Goal: Task Accomplishment & Management: Use online tool/utility

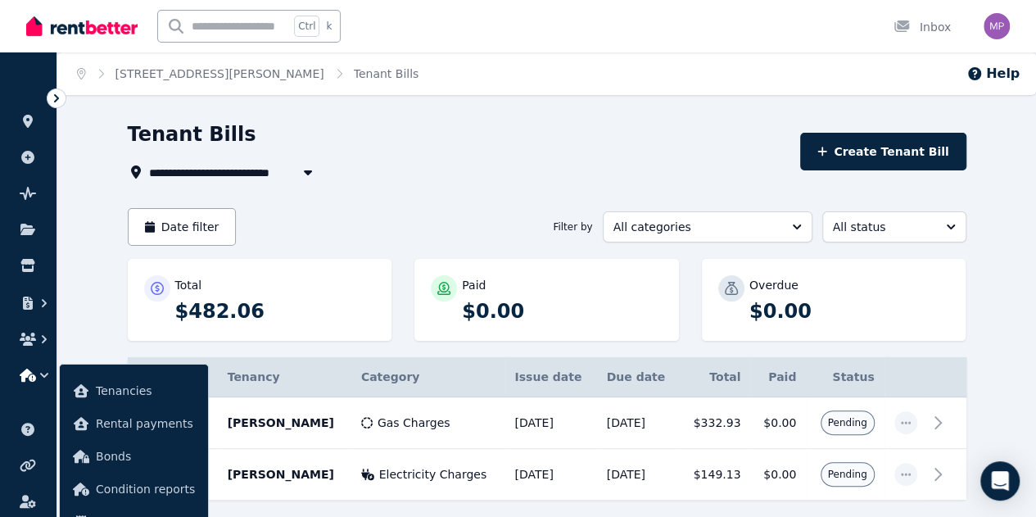
click at [59, 104] on icon at bounding box center [56, 98] width 16 height 16
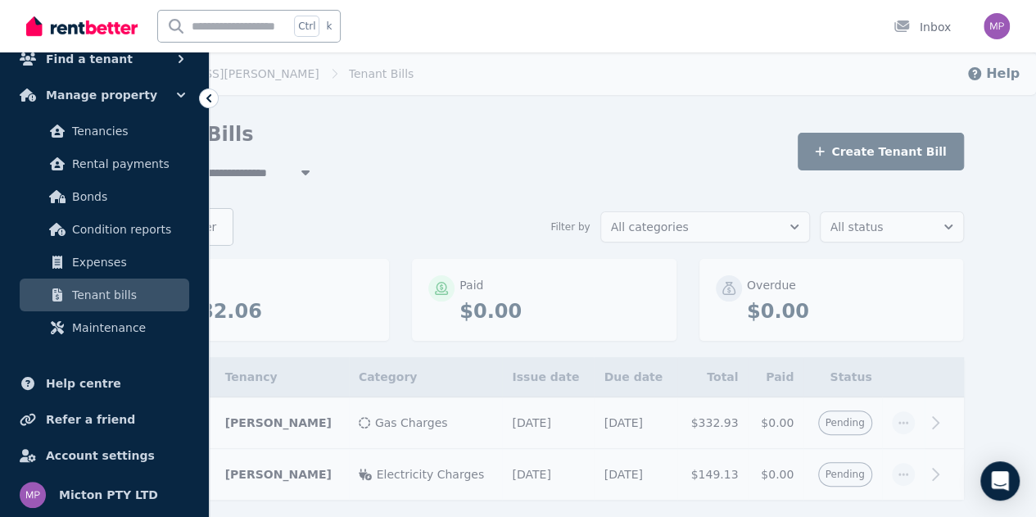
scroll to position [36, 0]
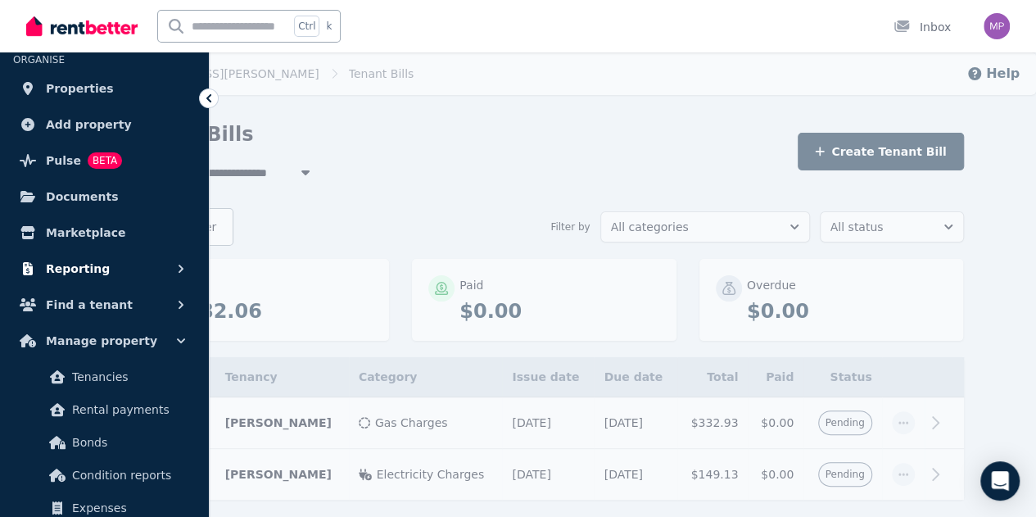
click at [139, 265] on button "Reporting" at bounding box center [104, 268] width 183 height 33
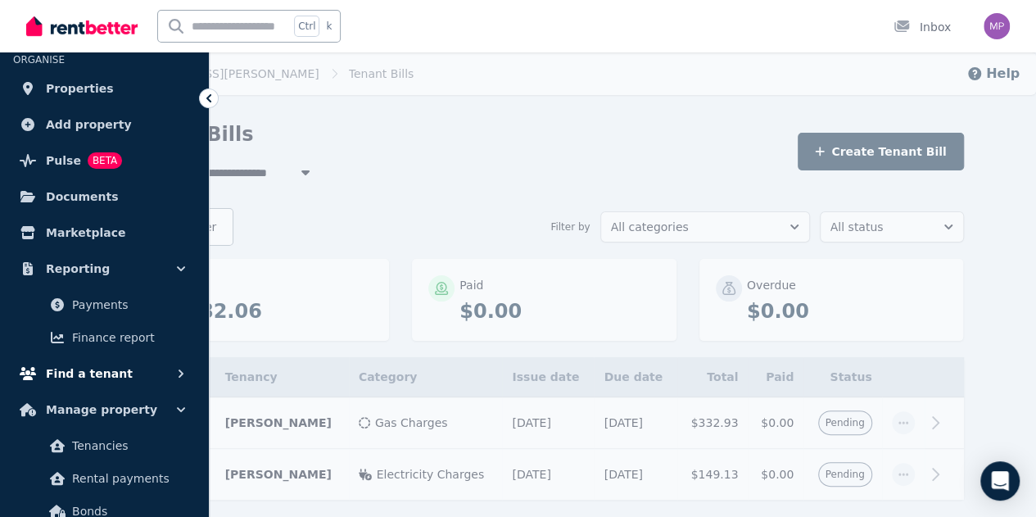
click at [133, 334] on span "Finance report" at bounding box center [127, 338] width 111 height 20
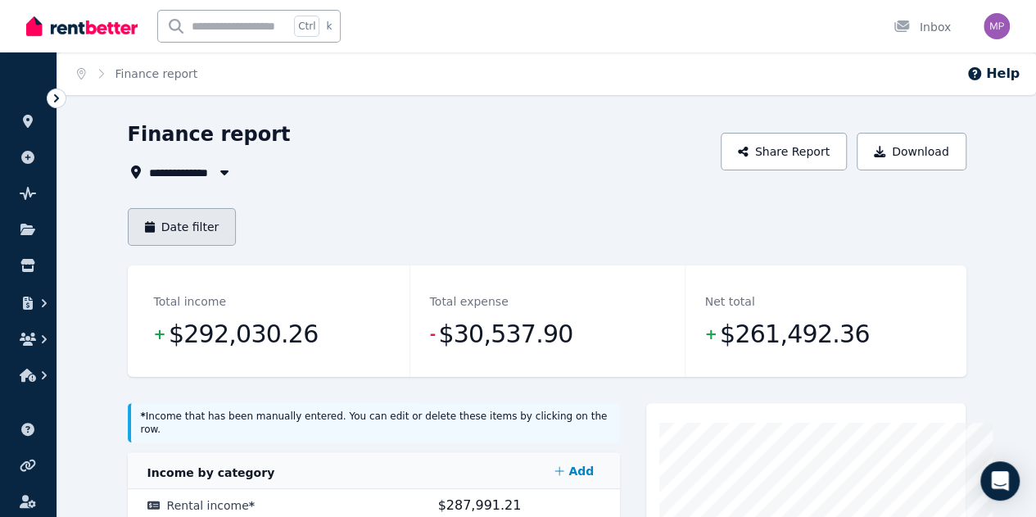
click at [163, 230] on button "Date filter" at bounding box center [182, 227] width 109 height 38
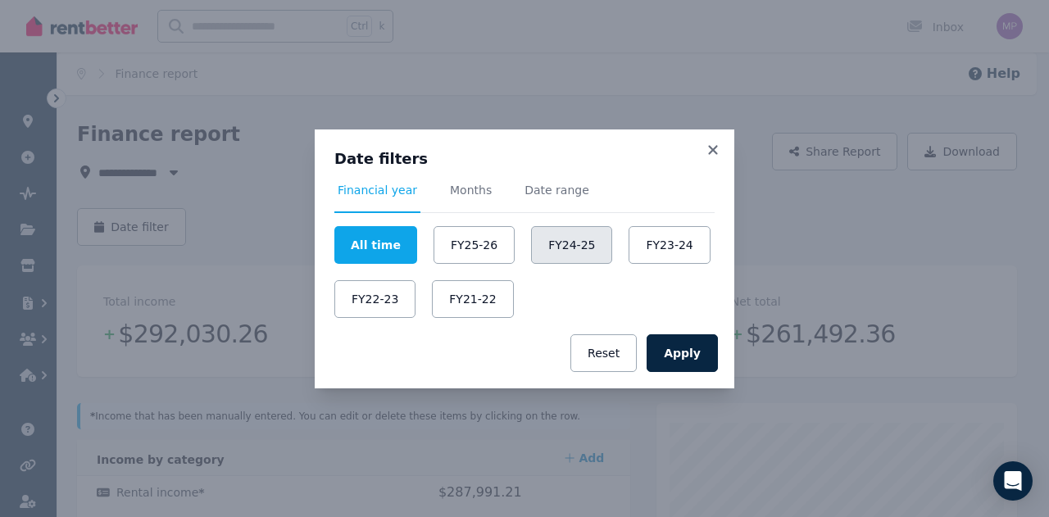
click at [552, 247] on button "FY24-25" at bounding box center [571, 245] width 81 height 38
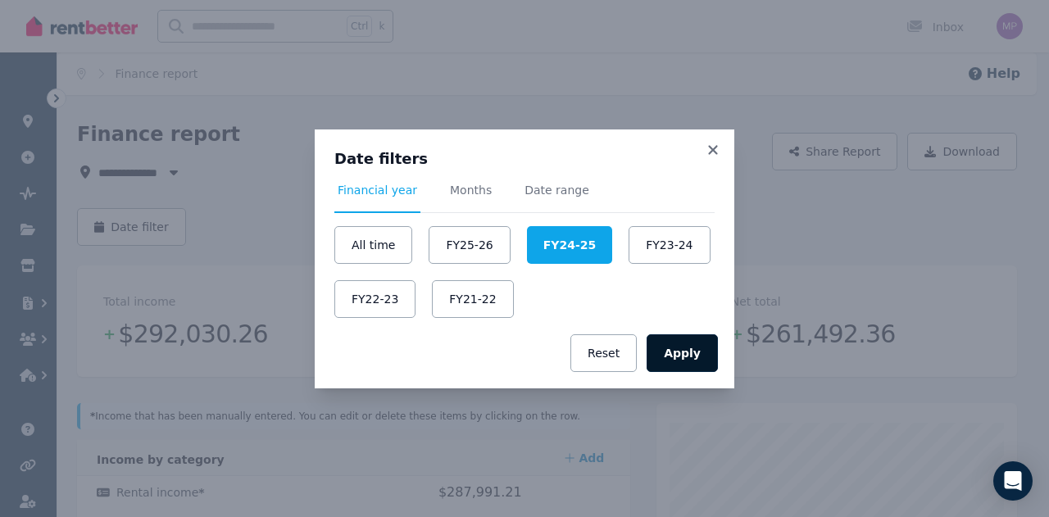
click at [687, 351] on button "Apply" at bounding box center [681, 353] width 71 height 38
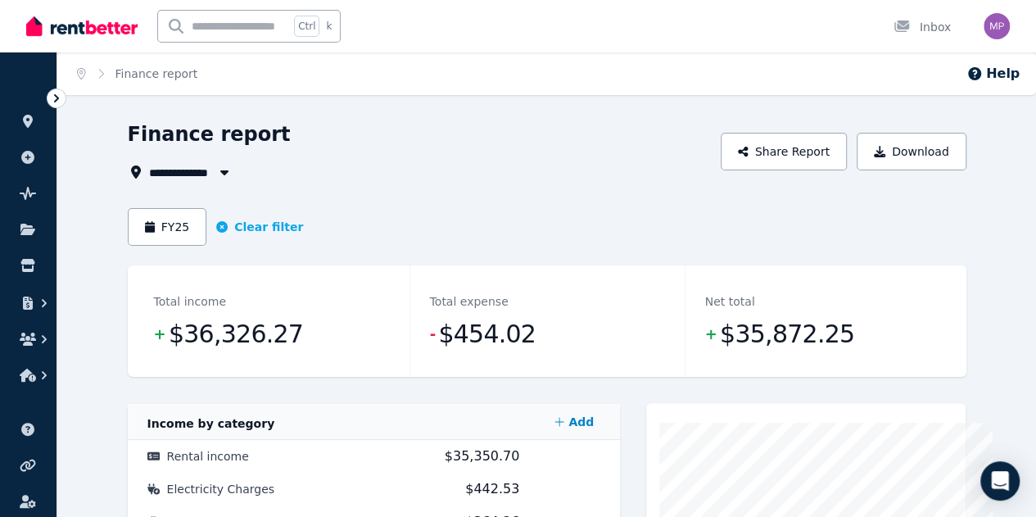
click at [210, 180] on button "button" at bounding box center [224, 172] width 29 height 20
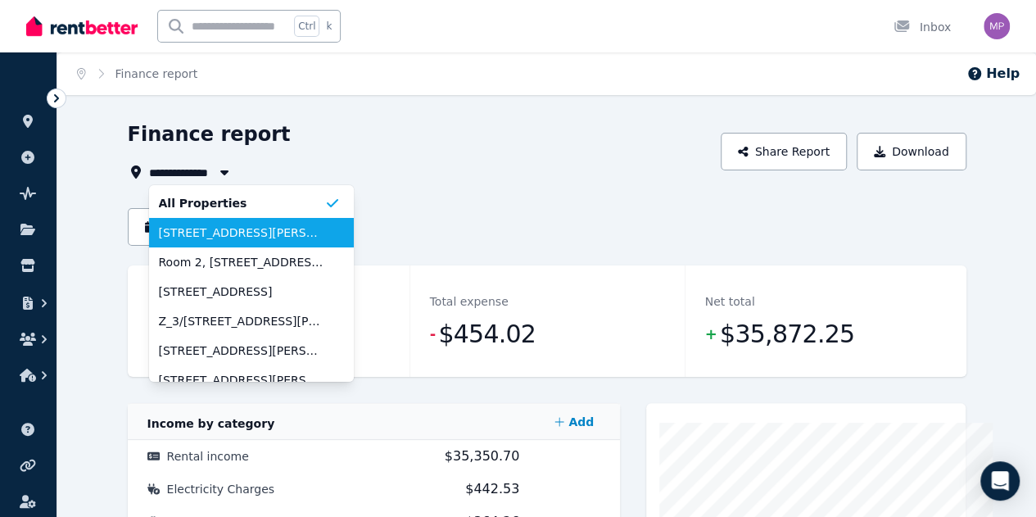
click at [220, 238] on span "2/74 Elizabeth Drive, Rosebud" at bounding box center [241, 232] width 165 height 16
type input "**********"
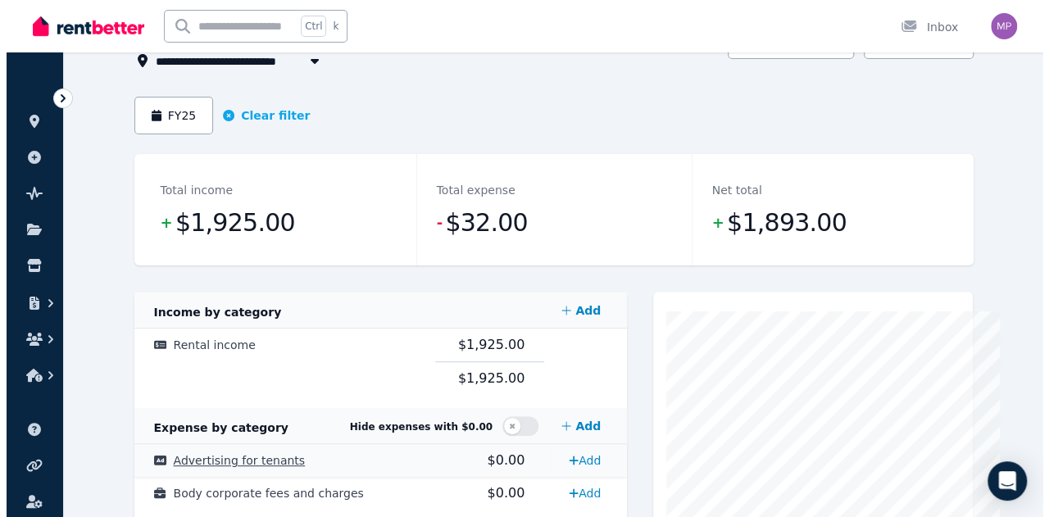
scroll to position [11, 0]
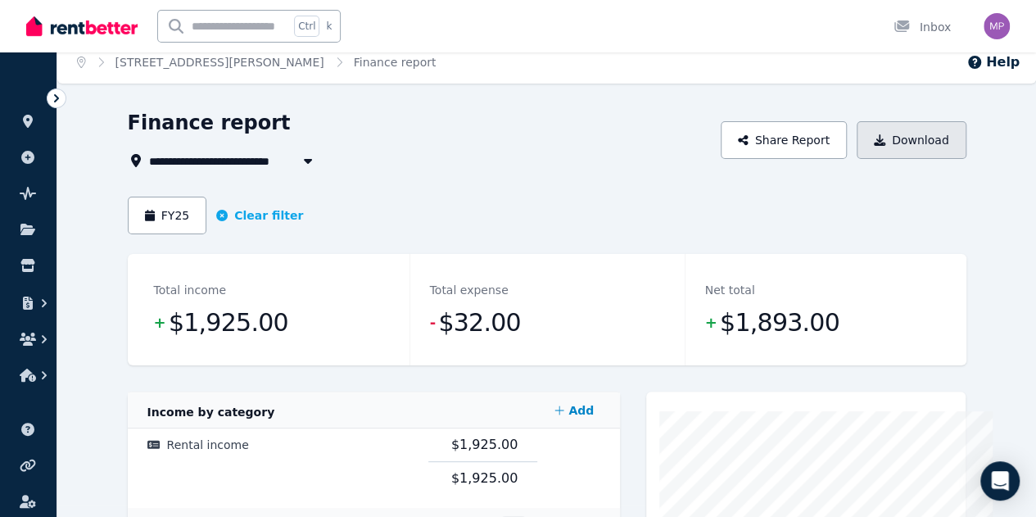
click at [967, 141] on button "Download" at bounding box center [912, 140] width 110 height 38
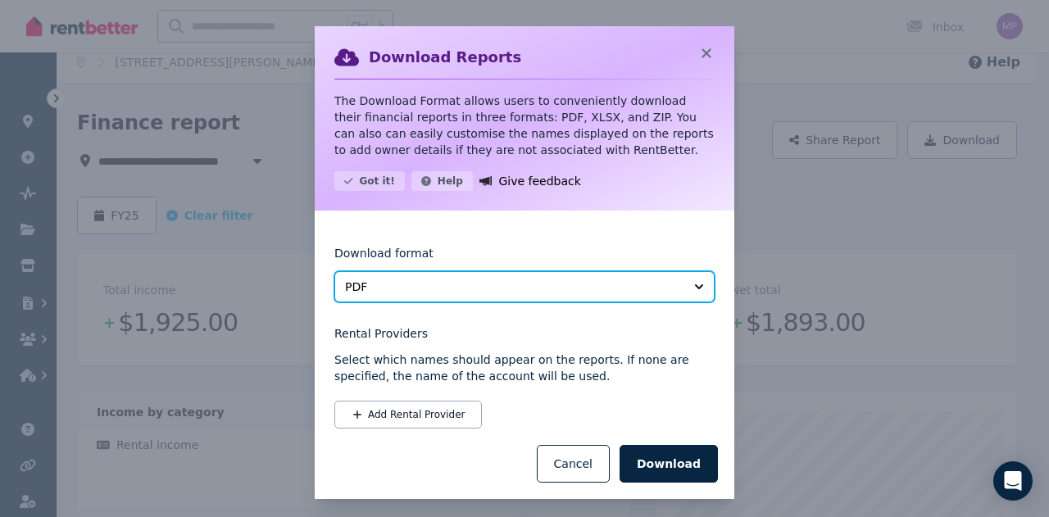
click at [392, 284] on span "PDF" at bounding box center [513, 287] width 336 height 16
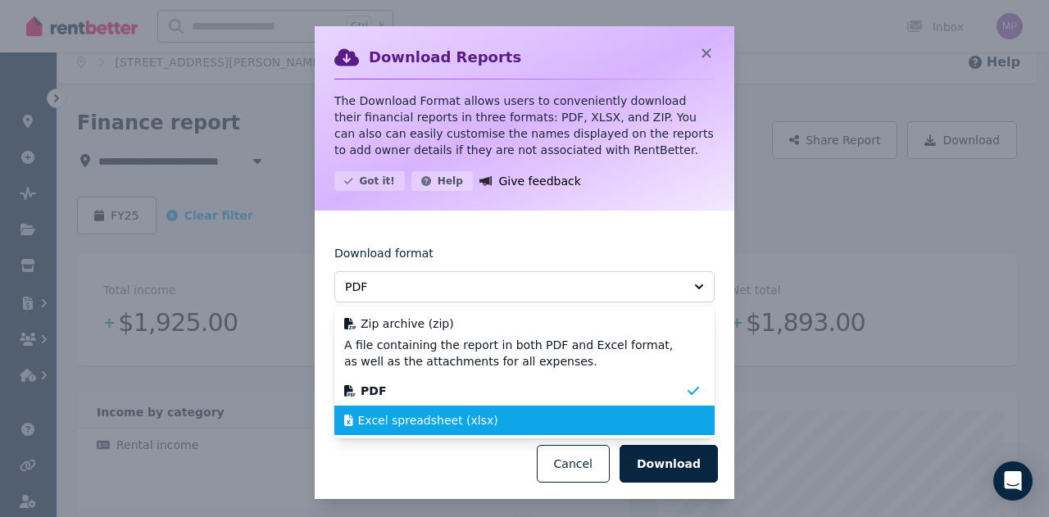
drag, startPoint x: 427, startPoint y: 429, endPoint x: 423, endPoint y: 422, distance: 8.4
click at [423, 422] on li "Excel spreadsheet (xlsx)" at bounding box center [524, 420] width 380 height 29
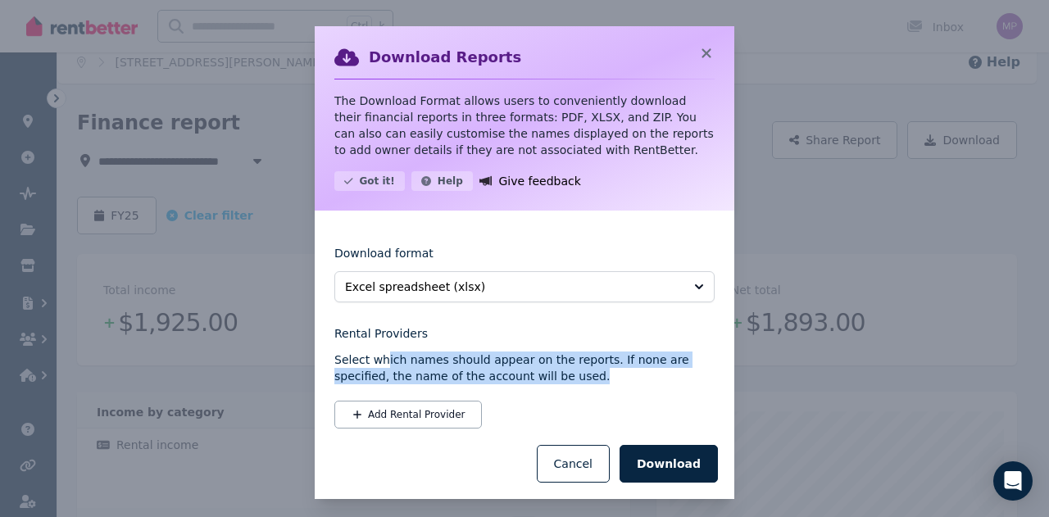
drag, startPoint x: 377, startPoint y: 363, endPoint x: 639, endPoint y: 377, distance: 262.5
click at [673, 375] on p "Select which names should appear on the reports. If none are specified, the nam…" at bounding box center [524, 367] width 380 height 33
click at [400, 419] on button "Add Rental Provider" at bounding box center [407, 415] width 147 height 28
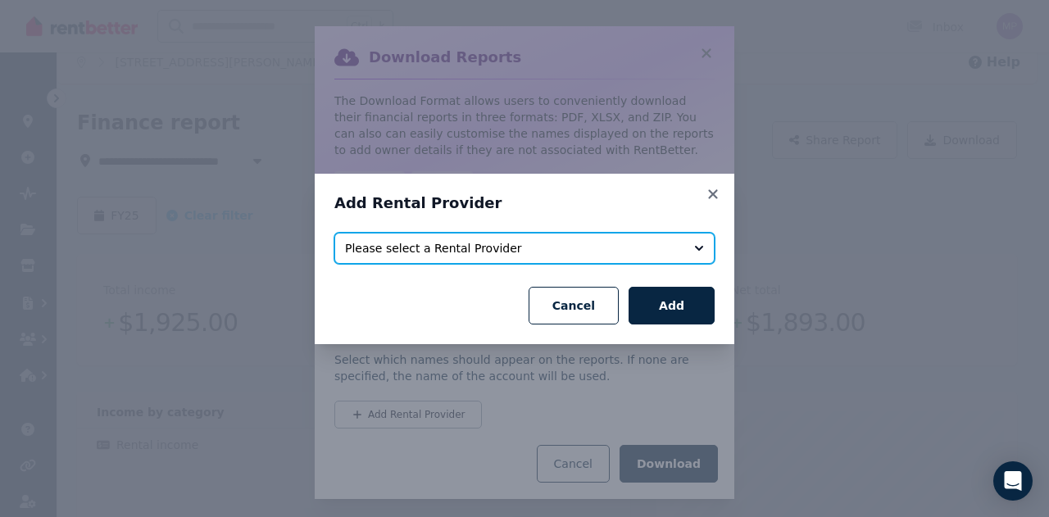
click at [485, 252] on span "Please select a Rental Provider" at bounding box center [513, 248] width 336 height 16
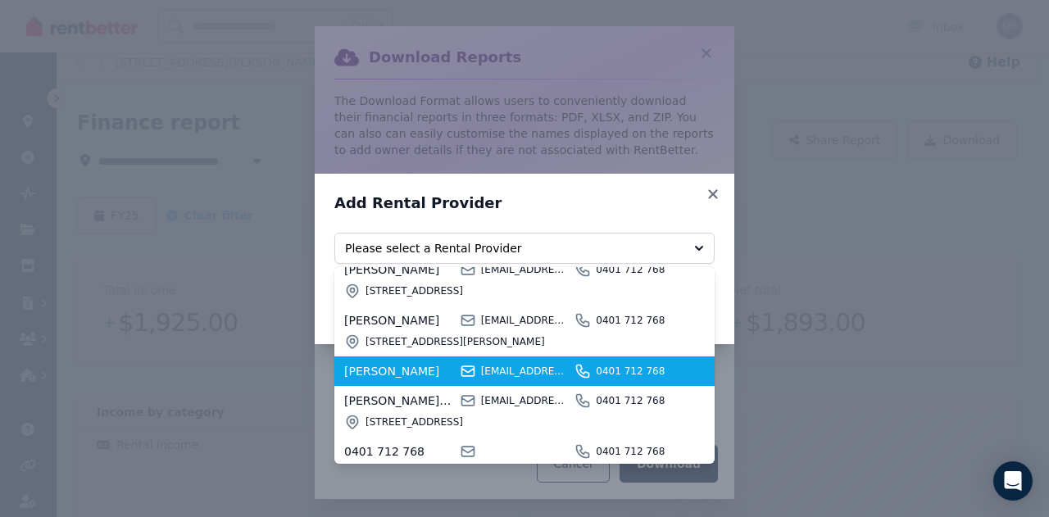
scroll to position [80, 0]
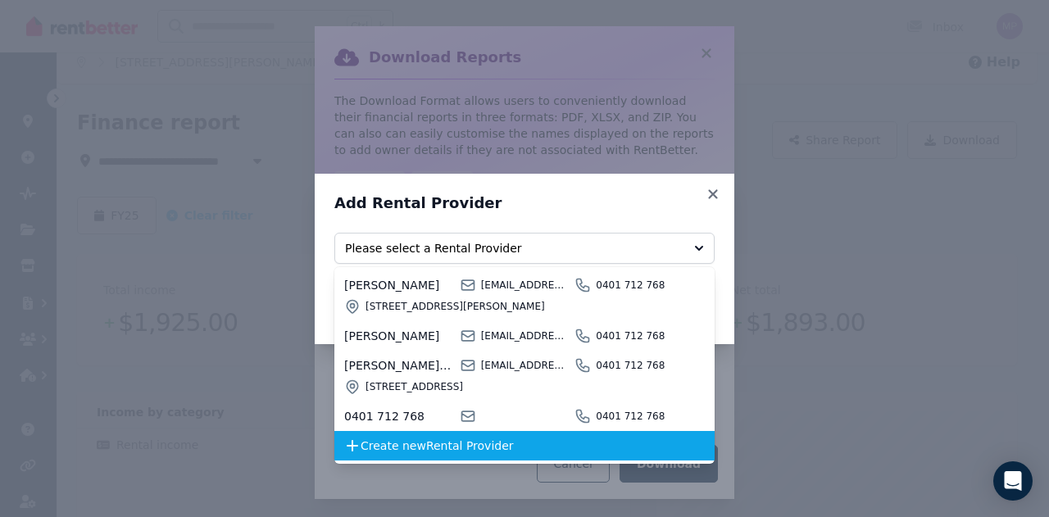
click at [468, 447] on span "Create new Rental Provider" at bounding box center [522, 445] width 324 height 16
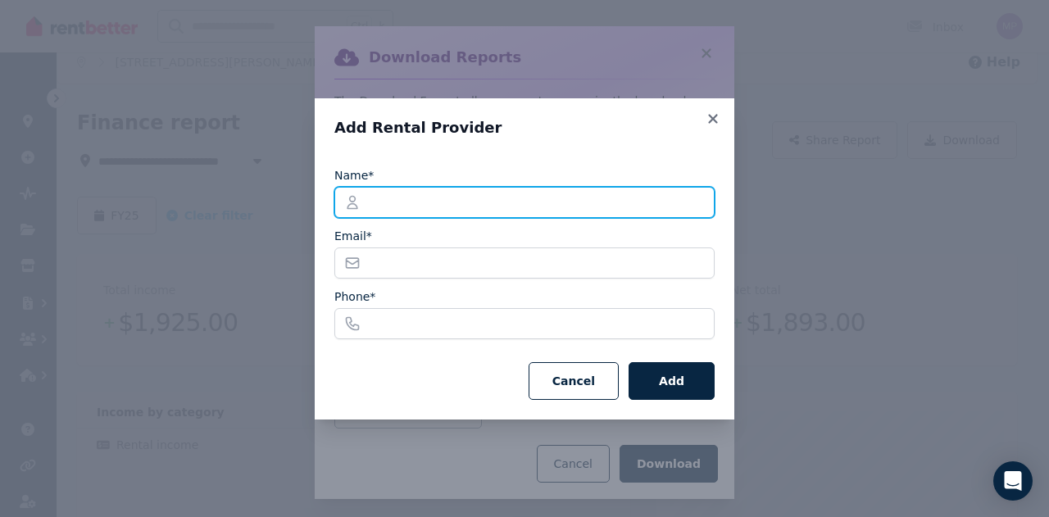
click at [388, 197] on input "Name*" at bounding box center [524, 202] width 380 height 31
type input "**********"
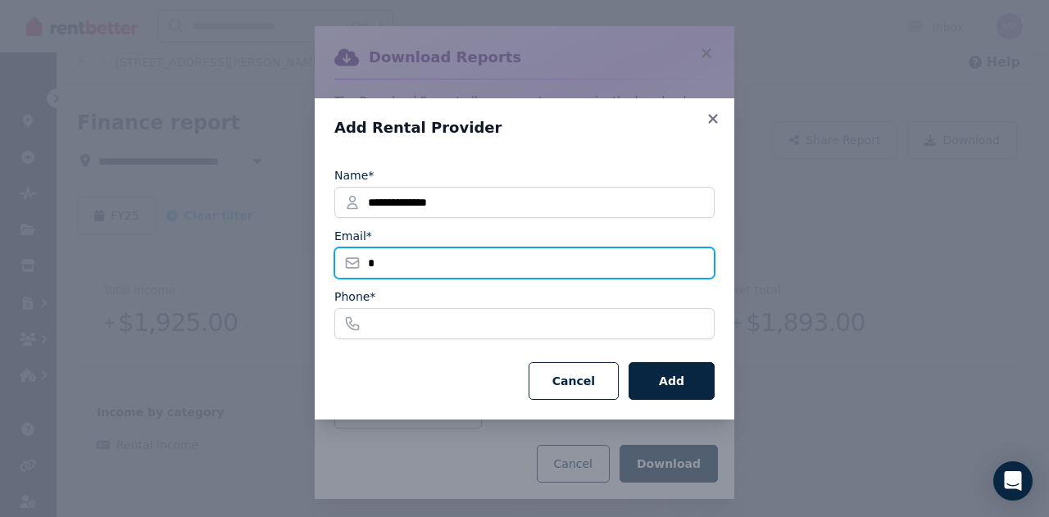
type input "**********"
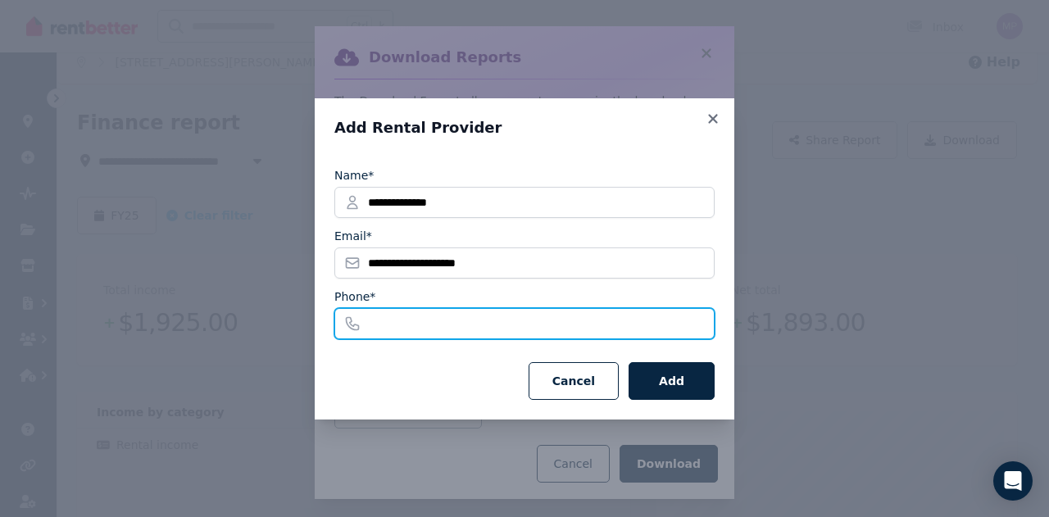
type input "**********"
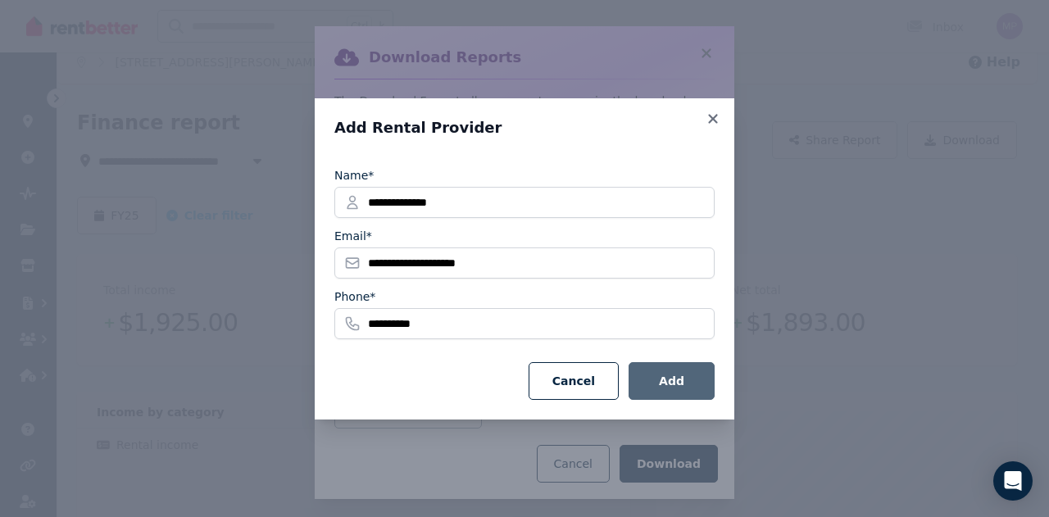
click at [654, 374] on button "Add" at bounding box center [671, 381] width 86 height 38
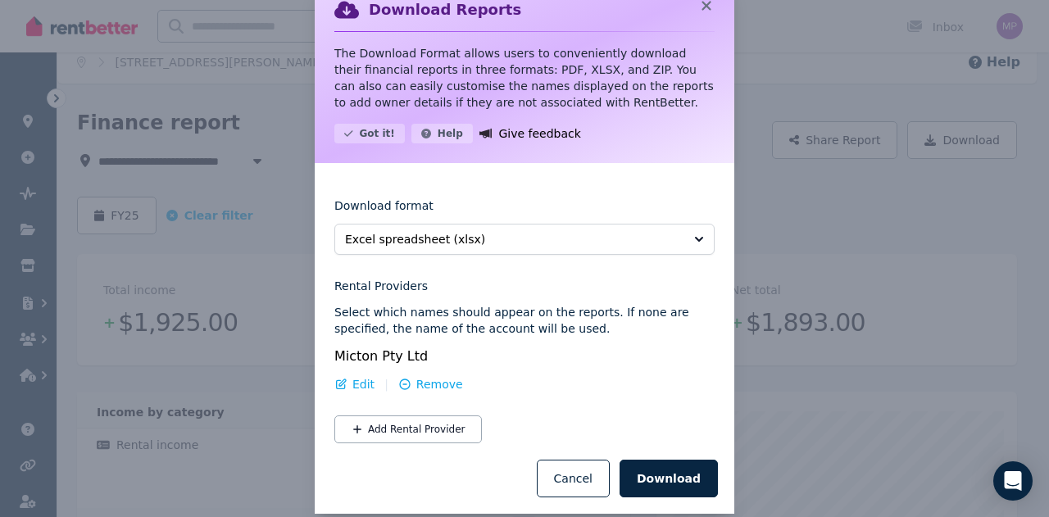
scroll to position [70, 0]
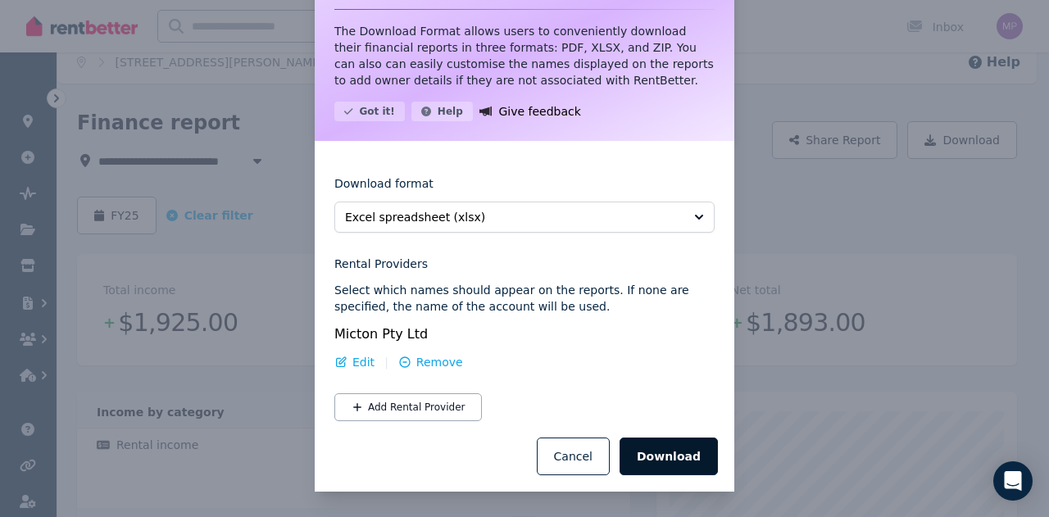
drag, startPoint x: 657, startPoint y: 455, endPoint x: 668, endPoint y: 452, distance: 10.9
click at [668, 452] on button "Download" at bounding box center [668, 456] width 98 height 38
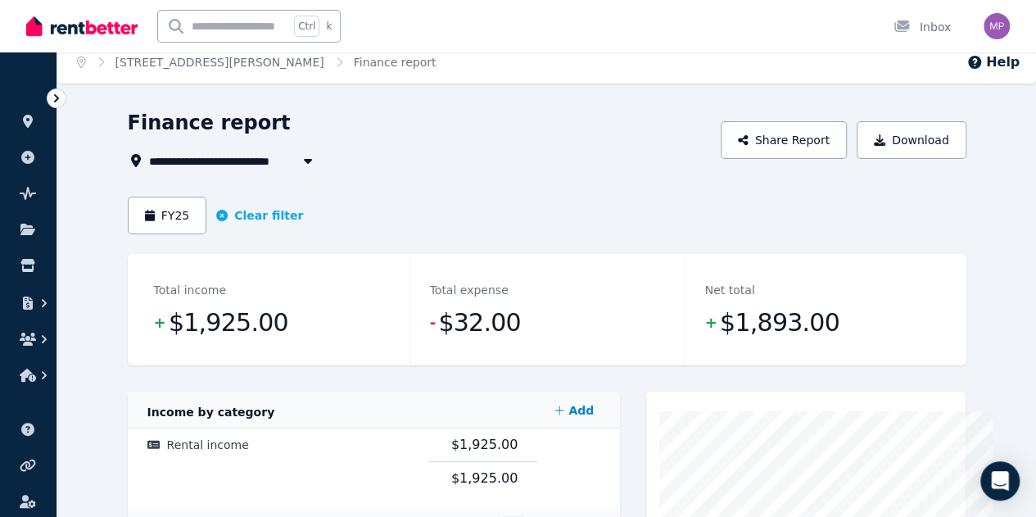
click at [300, 166] on icon "button" at bounding box center [308, 160] width 16 height 13
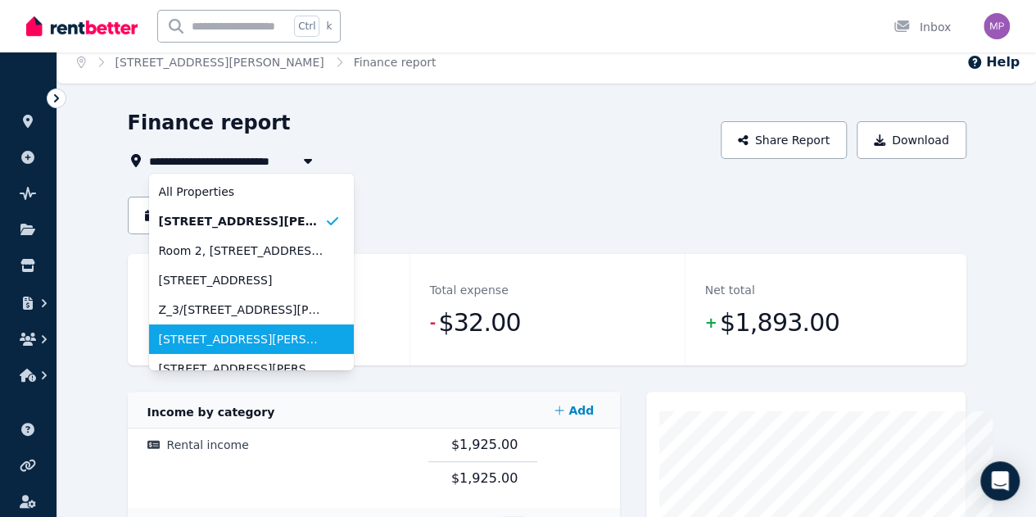
click at [229, 347] on li "1/74 Elizabeth Drive, Rosebud" at bounding box center [251, 338] width 205 height 29
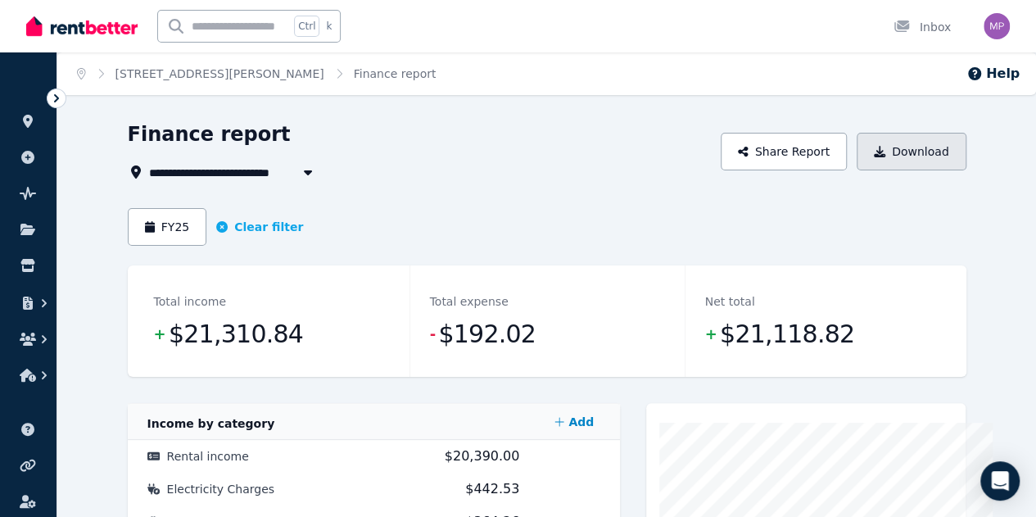
click at [963, 144] on button "Download" at bounding box center [912, 152] width 110 height 38
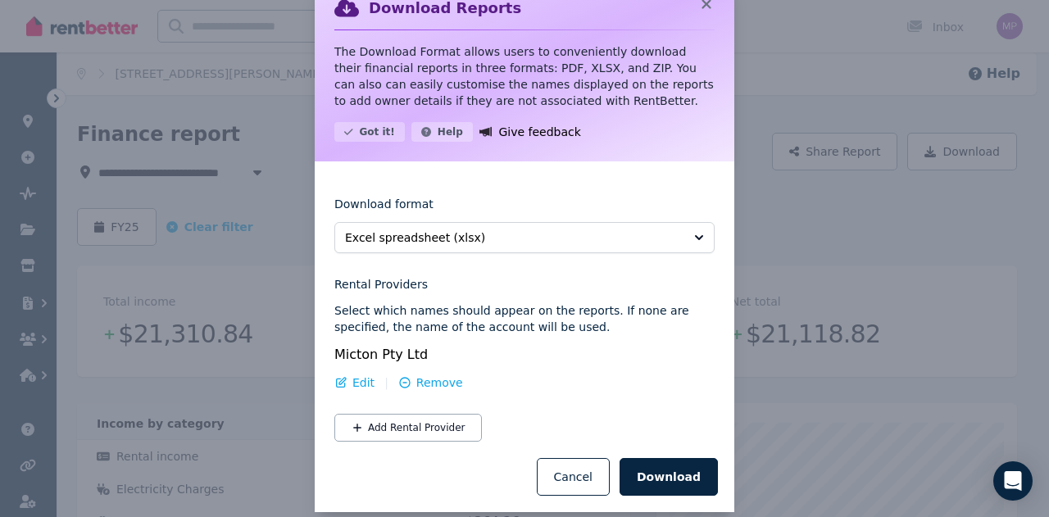
scroll to position [70, 0]
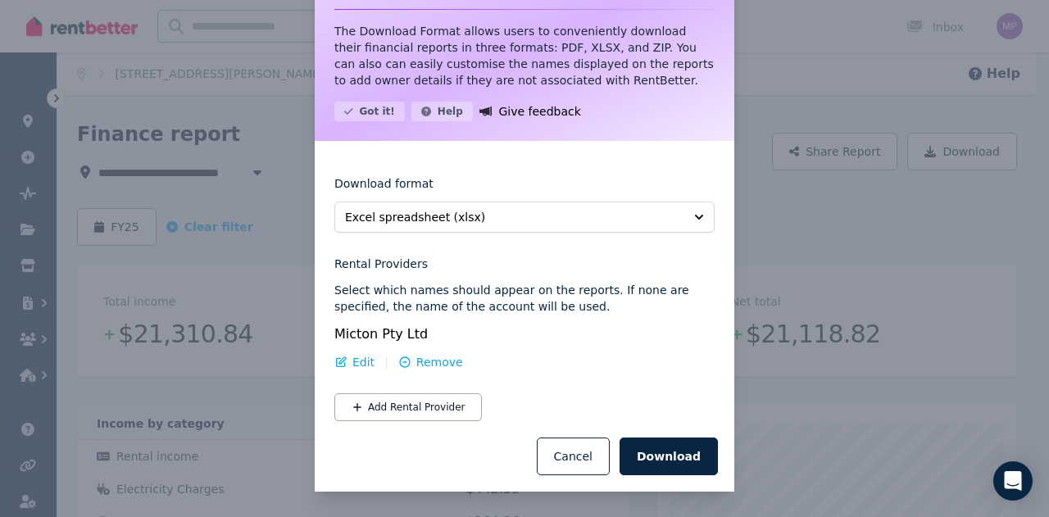
click at [412, 336] on span "Micton Pty Ltd" at bounding box center [380, 334] width 93 height 16
click at [673, 458] on button "Download" at bounding box center [668, 456] width 98 height 38
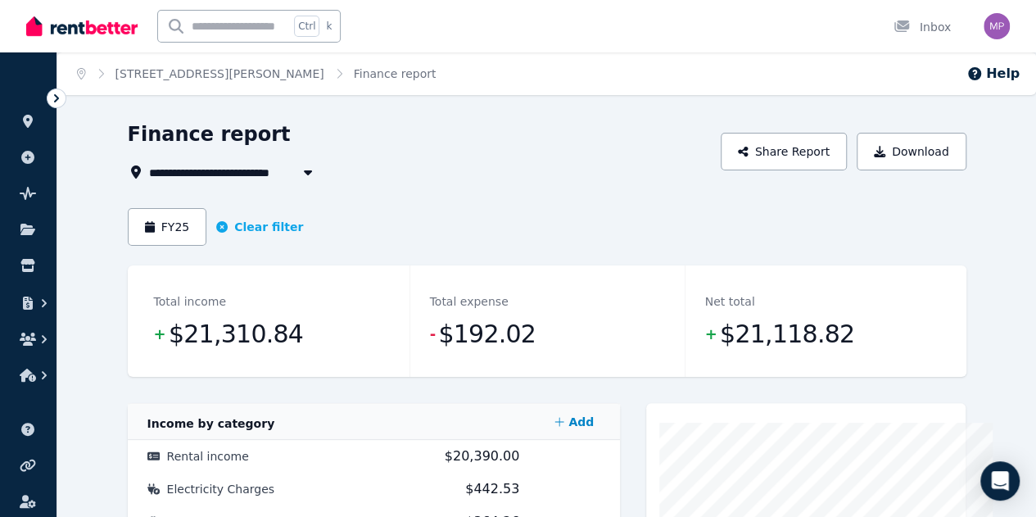
click at [293, 176] on button "button" at bounding box center [307, 172] width 29 height 20
type input "**********"
